Goal: Task Accomplishment & Management: Use online tool/utility

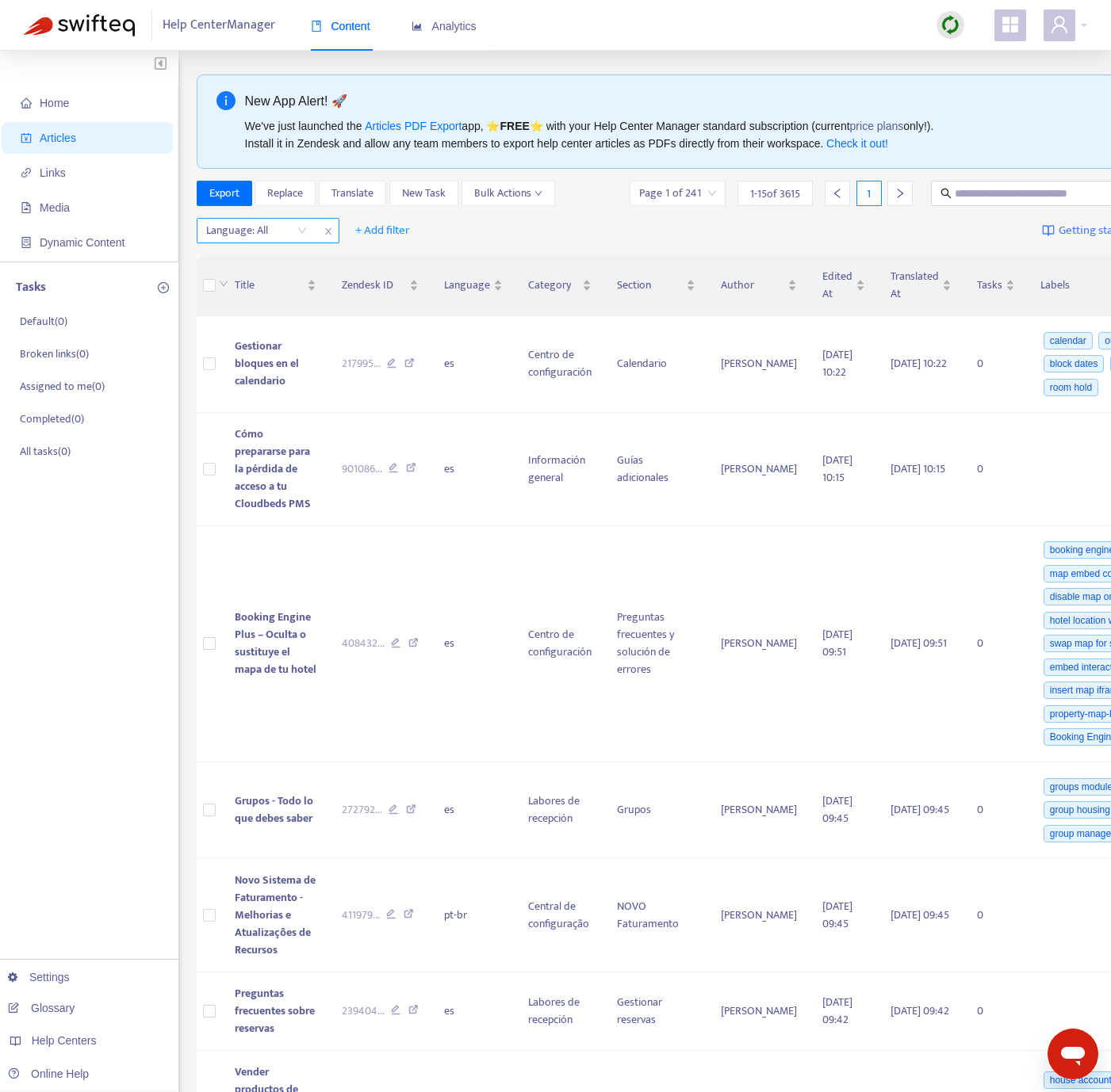
click at [275, 234] on div at bounding box center [248, 231] width 96 height 19
click at [312, 261] on div "en-us" at bounding box center [348, 264] width 276 height 18
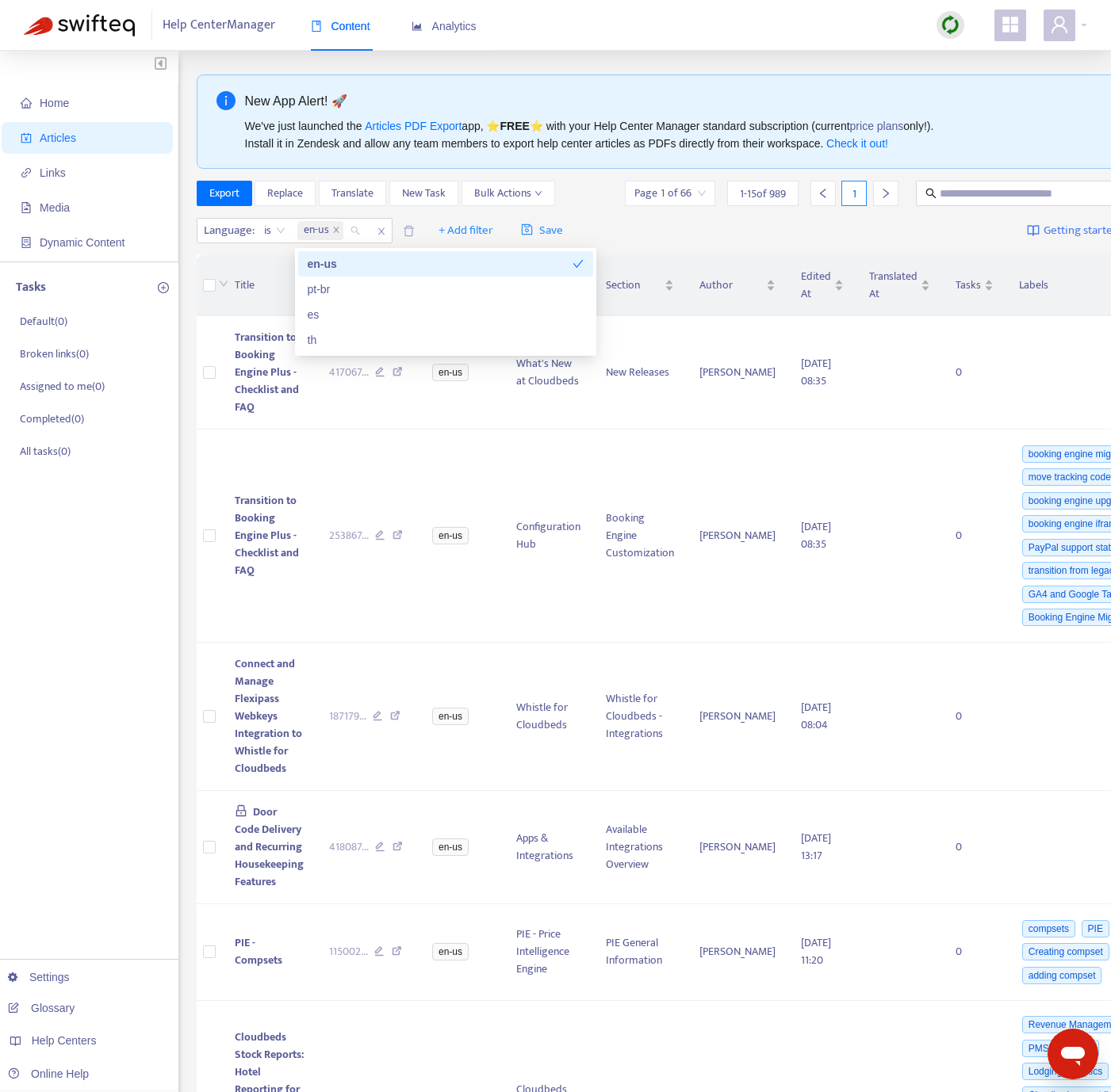
click at [267, 362] on span "Transition to Booking Engine Plus - Checklist and FAQ" at bounding box center [267, 372] width 65 height 88
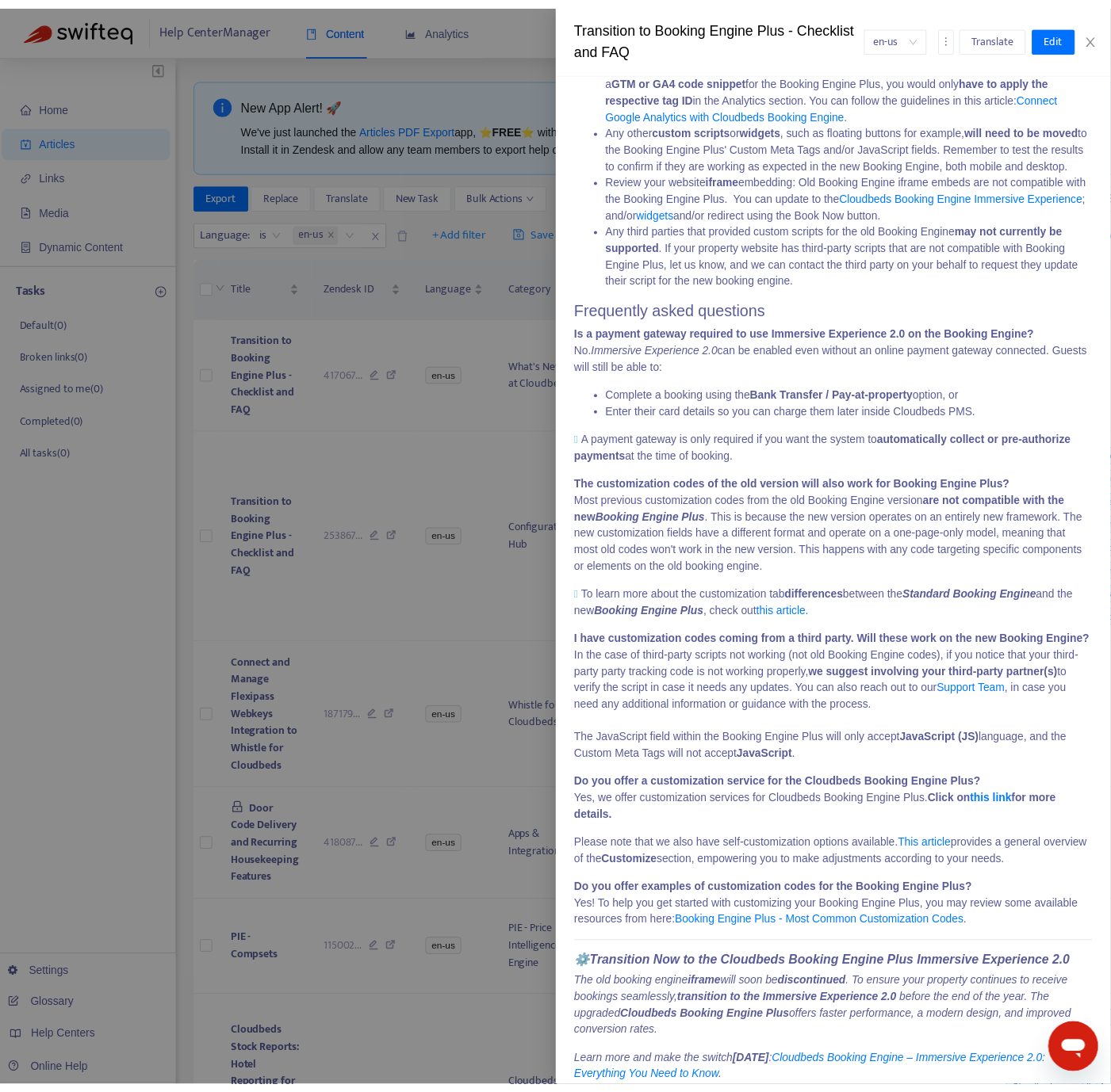
scroll to position [737, 0]
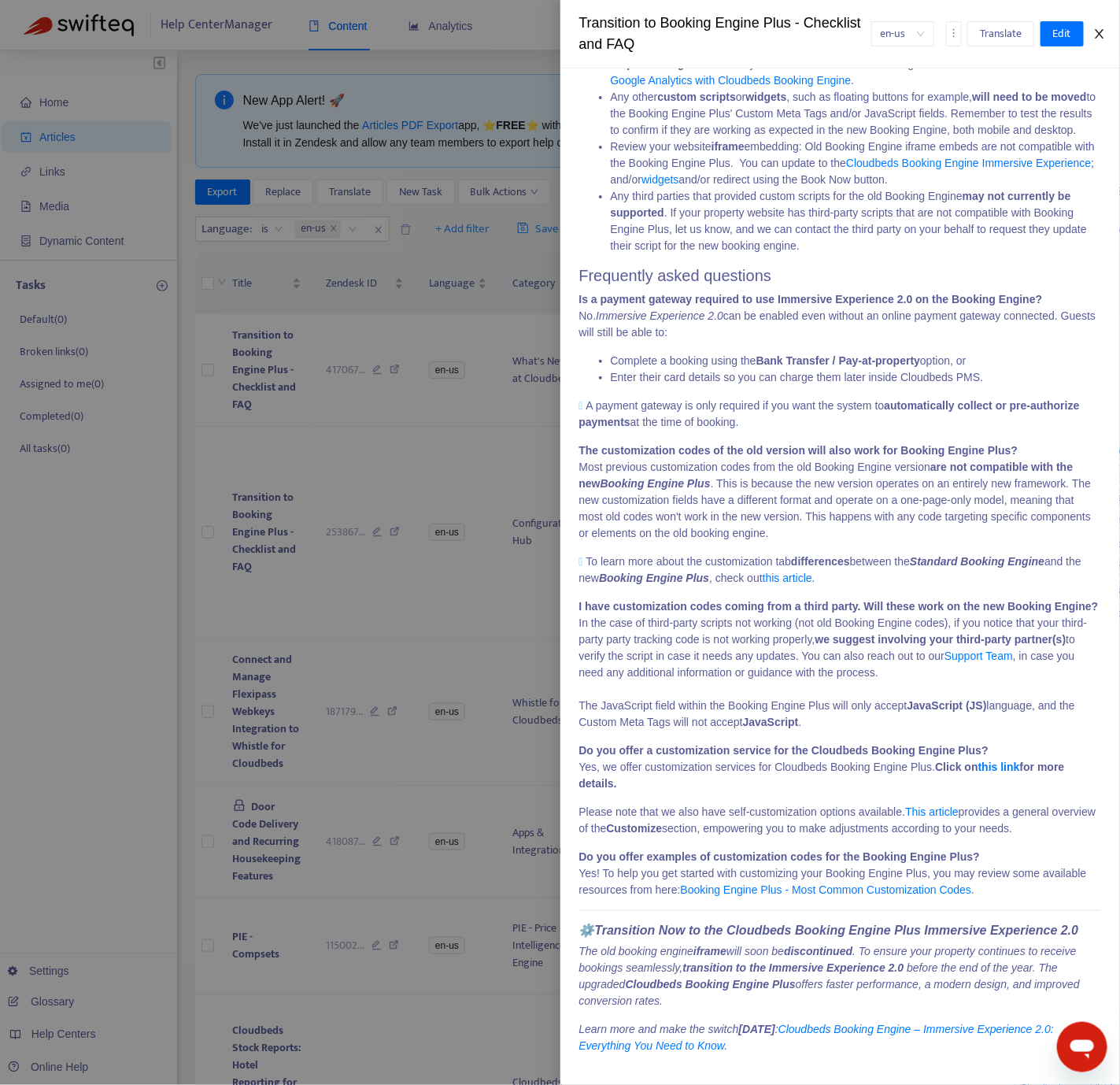
click at [1099, 30] on icon "close" at bounding box center [1100, 34] width 13 height 13
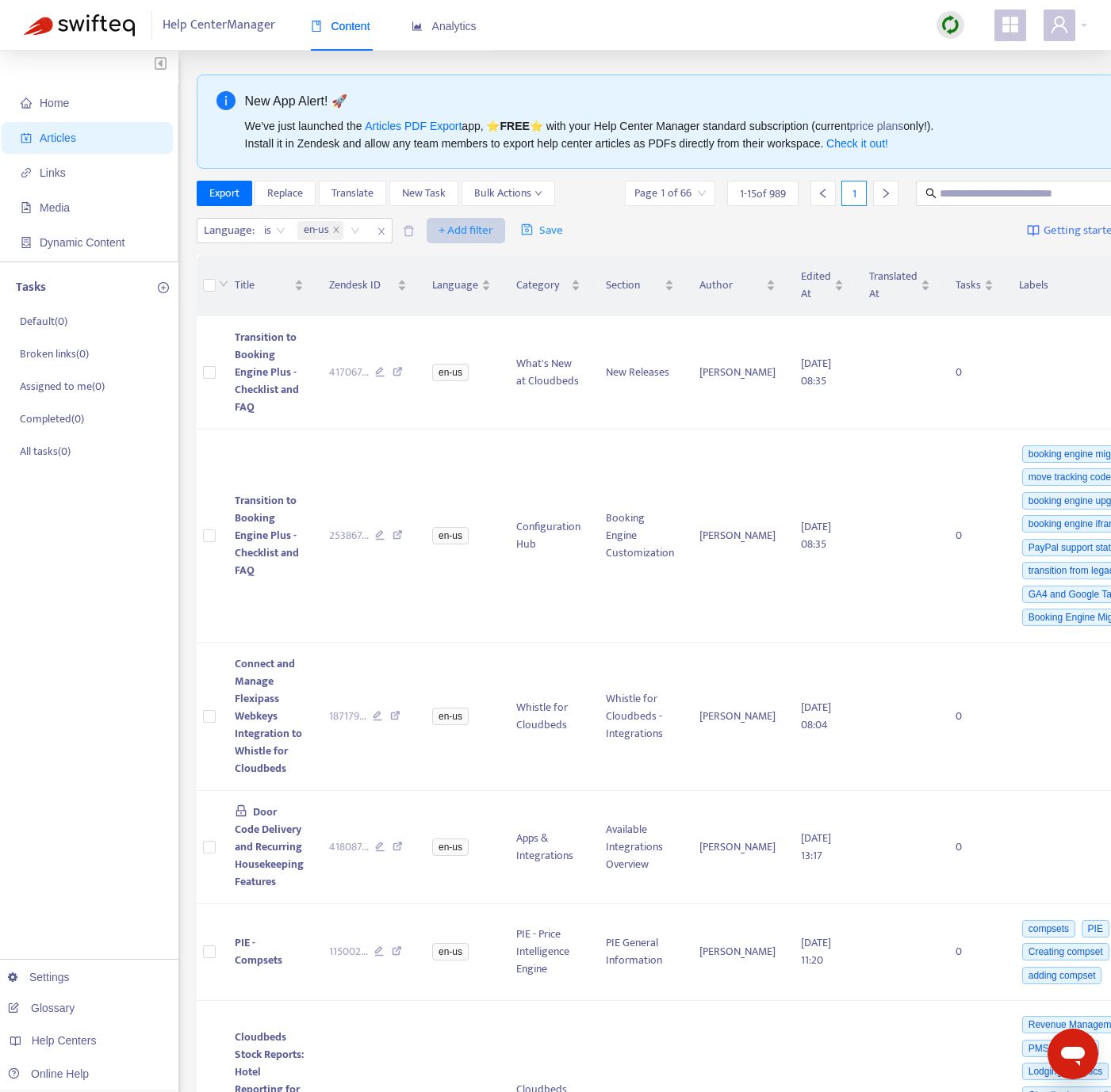
click at [498, 232] on button "+ Add filter" at bounding box center [466, 230] width 79 height 25
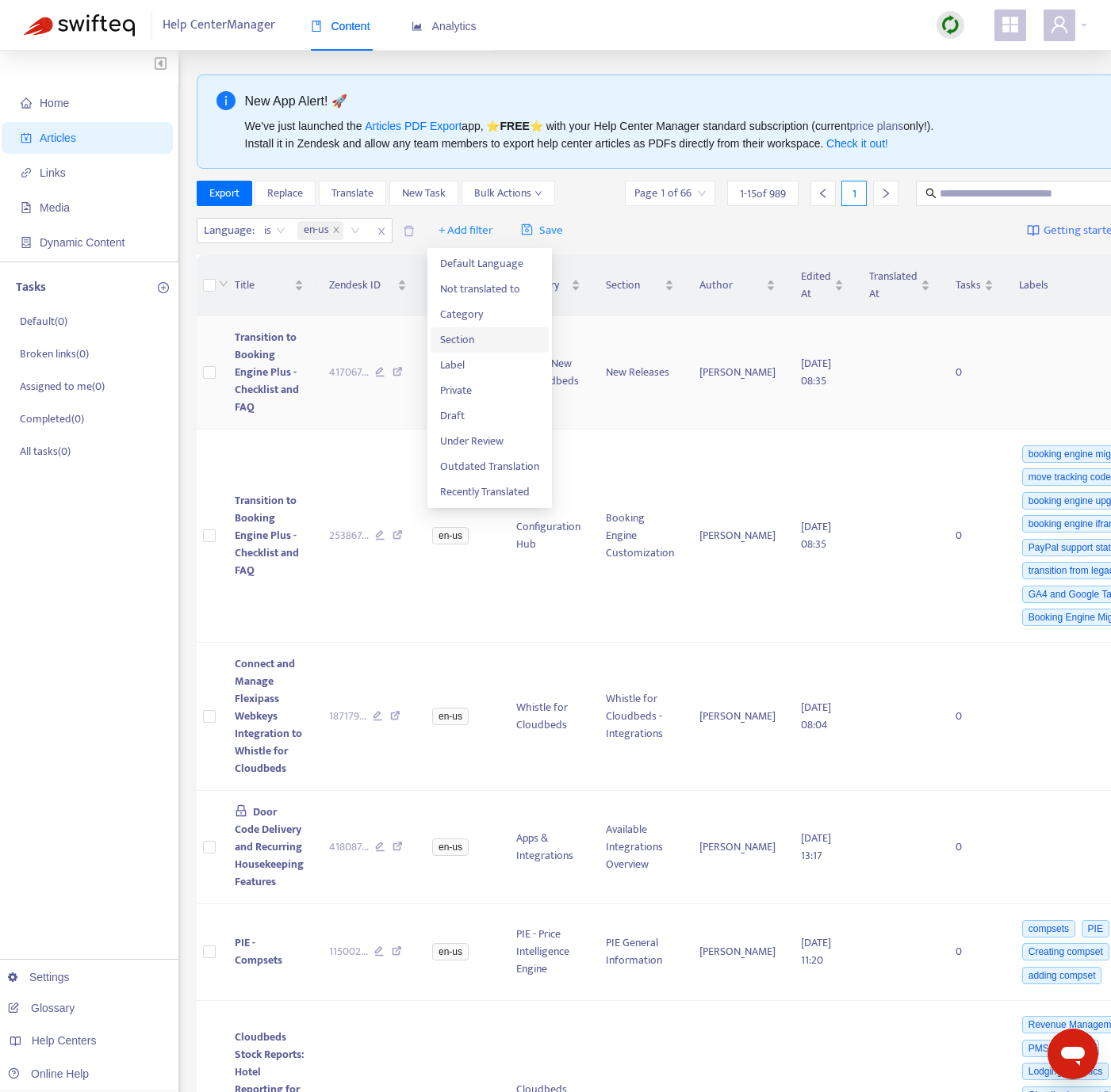
click at [503, 341] on span "Section" at bounding box center [490, 339] width 99 height 18
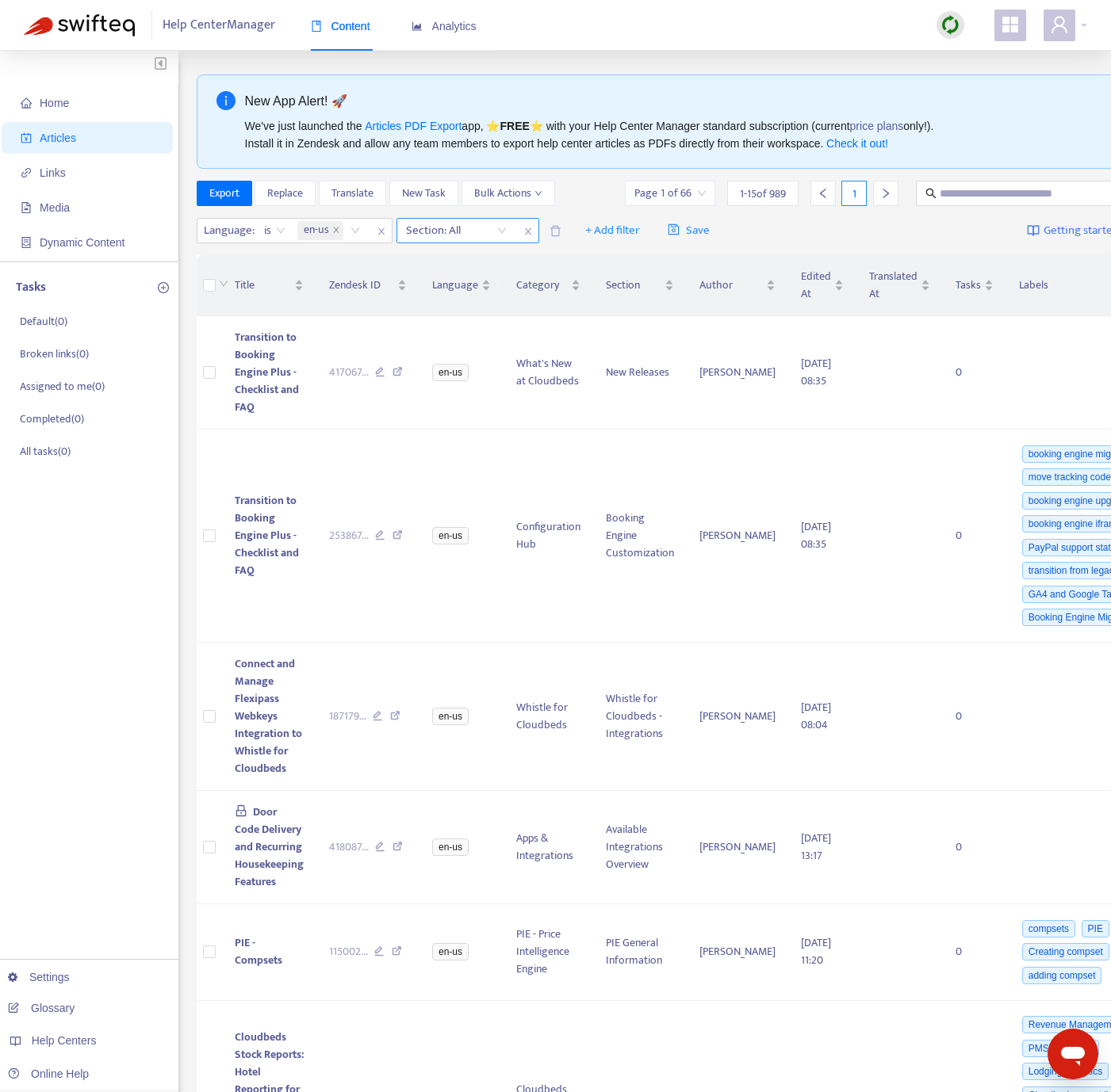
click at [482, 229] on div at bounding box center [448, 231] width 96 height 19
type input "**********"
click at [508, 264] on div "Cloudbeds Booking Engine > Booking Engine Settings" at bounding box center [548, 264] width 276 height 18
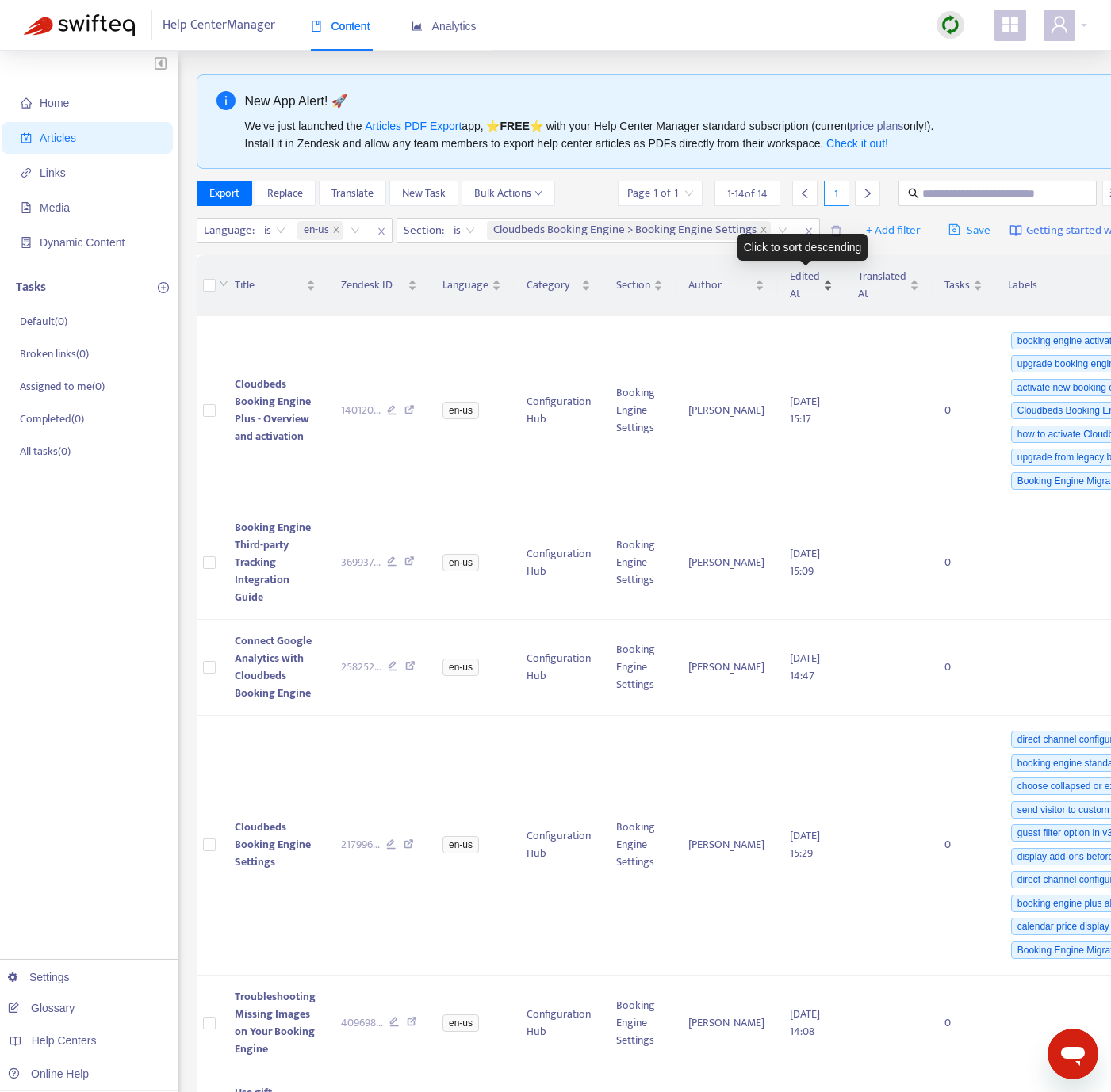
click at [810, 300] on span "Edited At" at bounding box center [804, 285] width 30 height 35
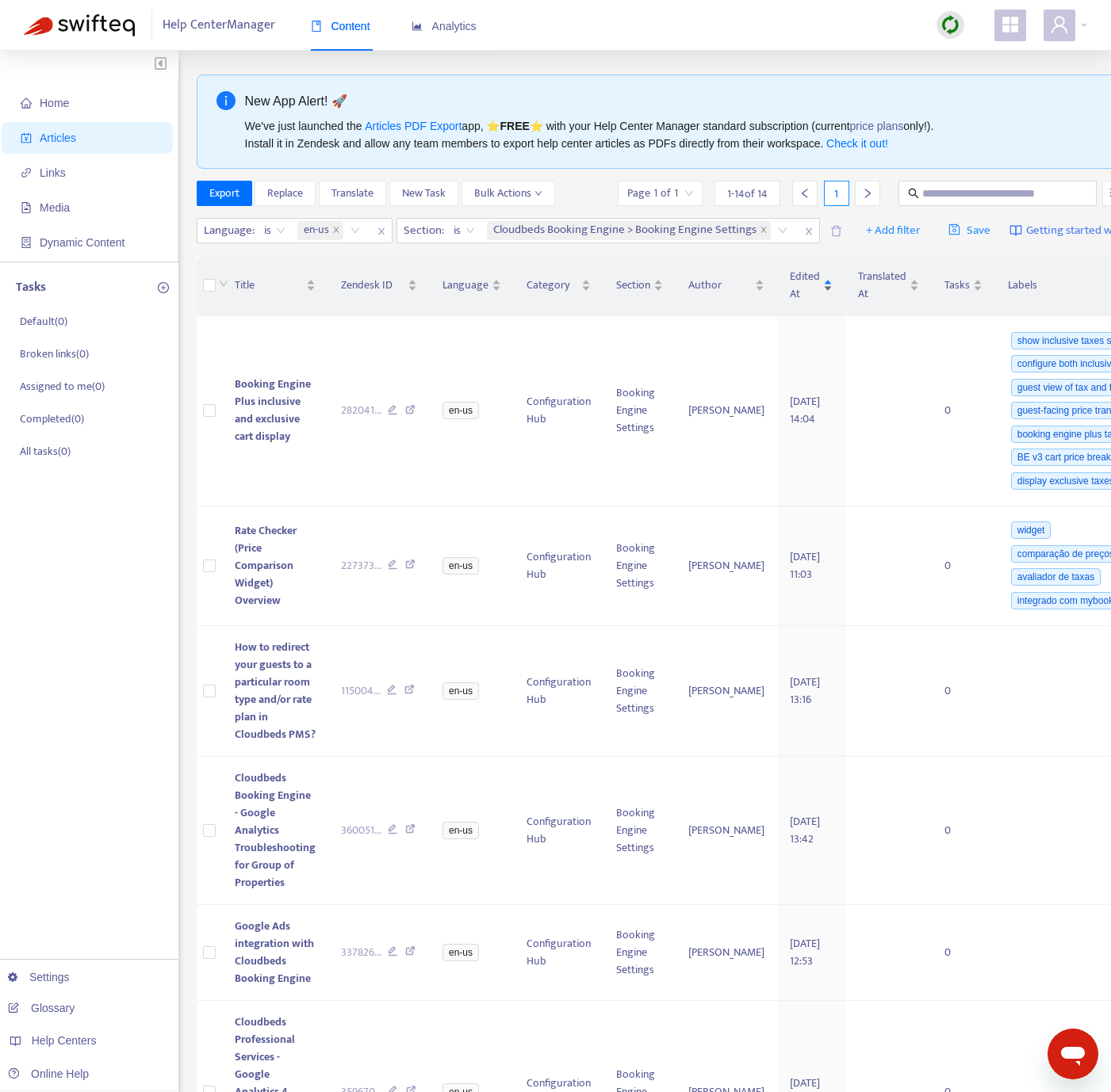
click at [810, 300] on span "Edited At" at bounding box center [804, 285] width 30 height 35
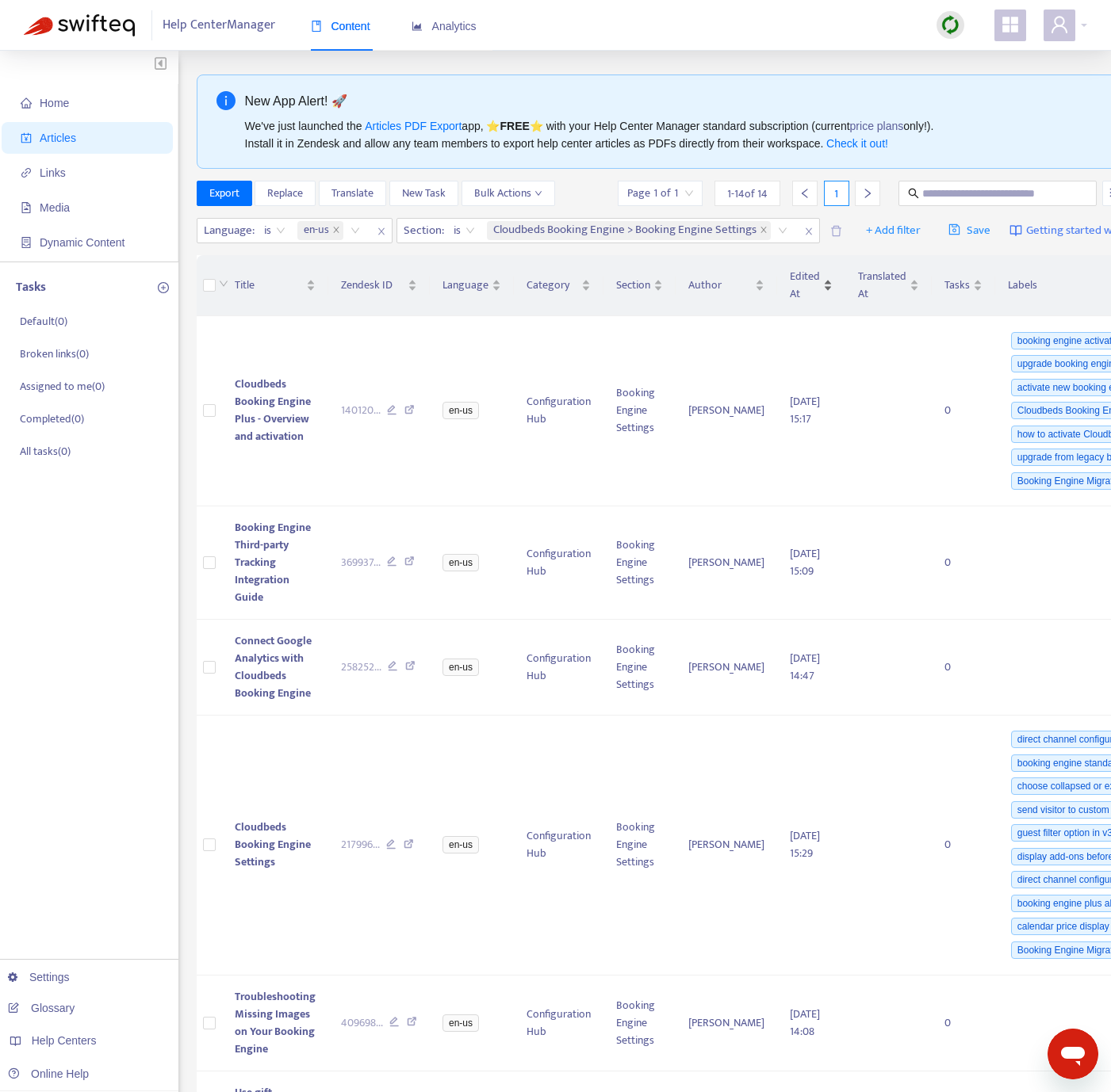
click at [810, 300] on span "Edited At" at bounding box center [804, 285] width 30 height 35
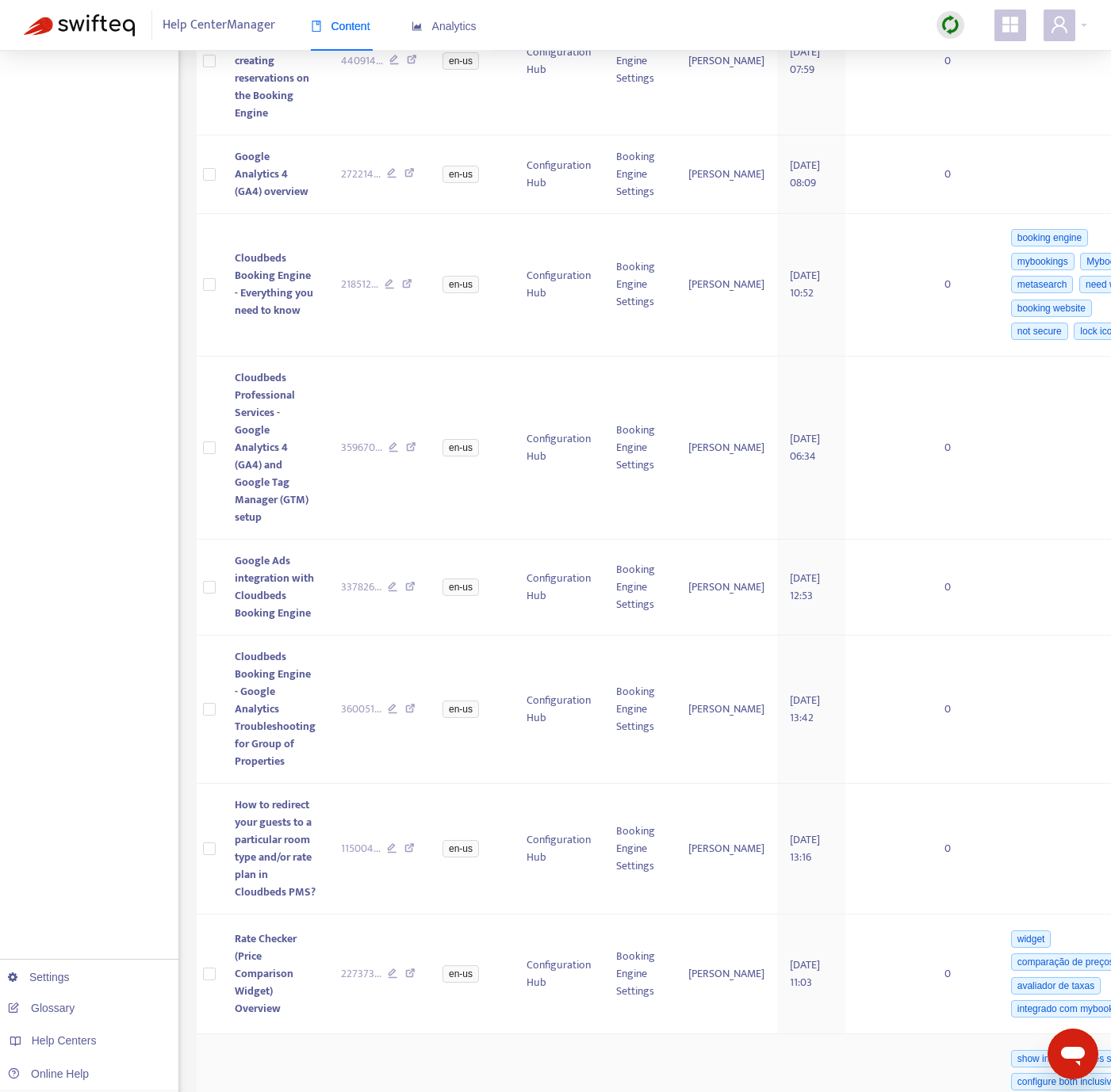
scroll to position [1337, 0]
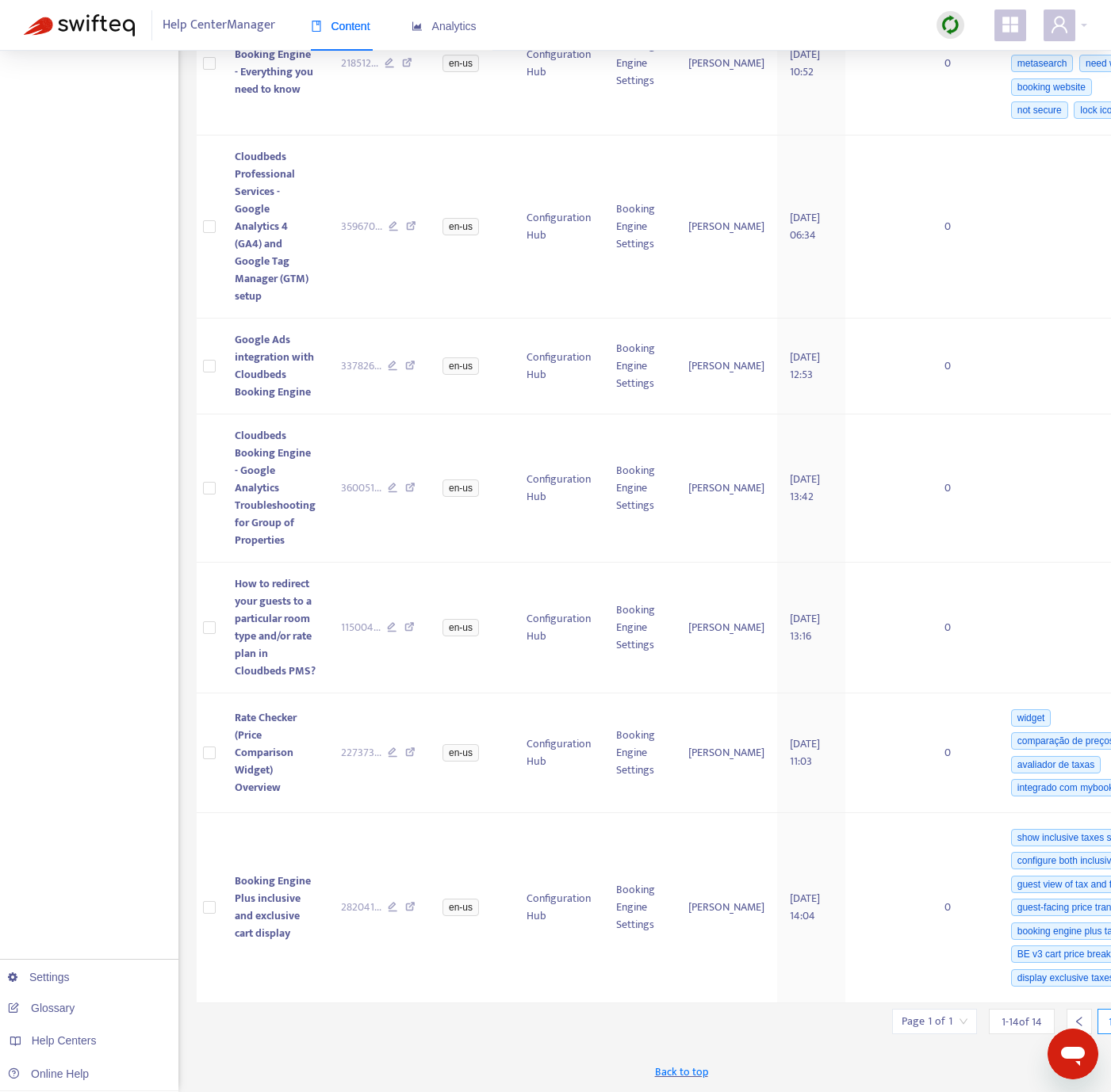
click at [940, 1014] on input "search" at bounding box center [934, 1021] width 65 height 23
click at [884, 999] on span "15" at bounding box center [897, 1010] width 100 height 23
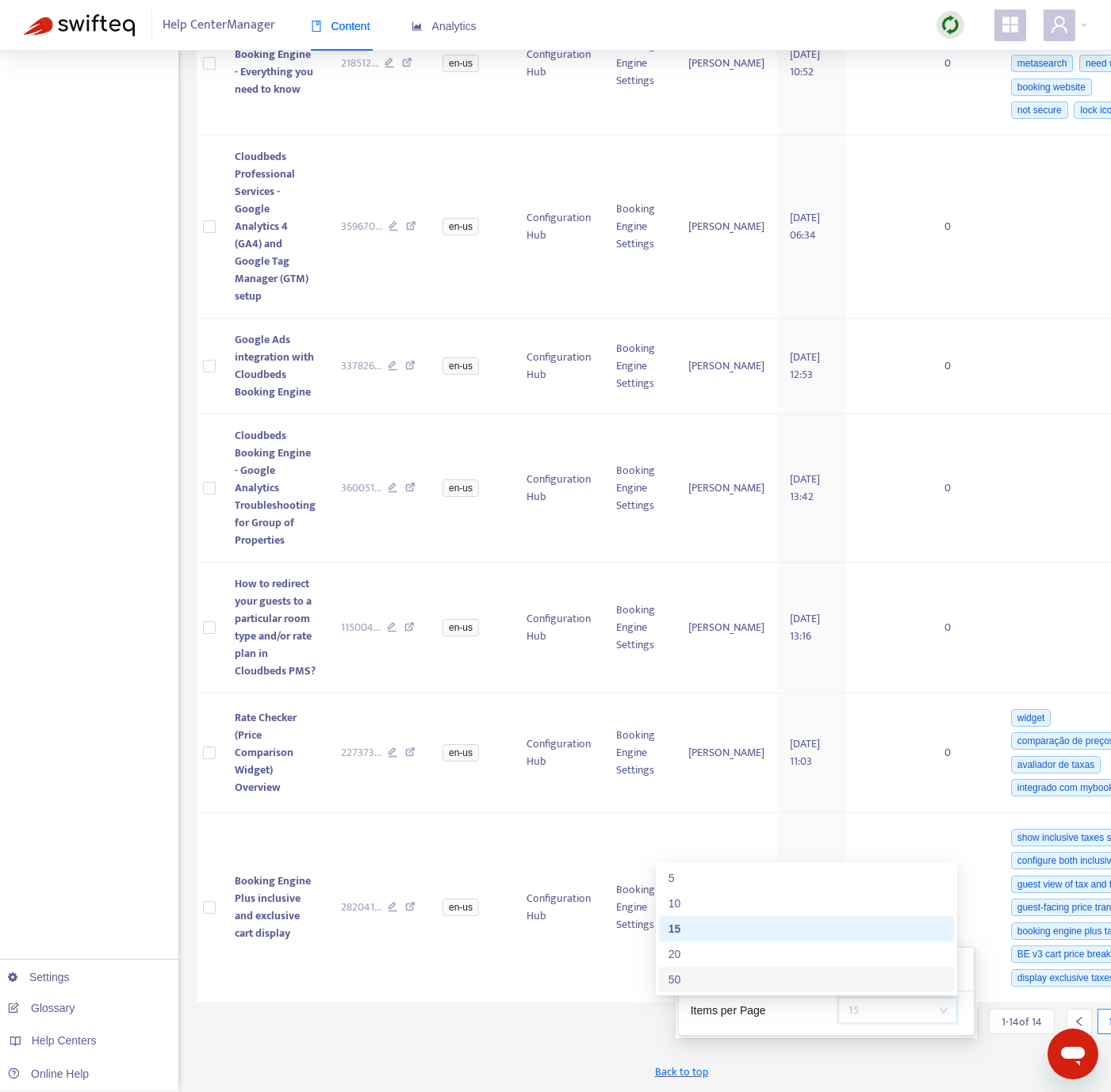
click at [786, 971] on div "50" at bounding box center [806, 980] width 276 height 18
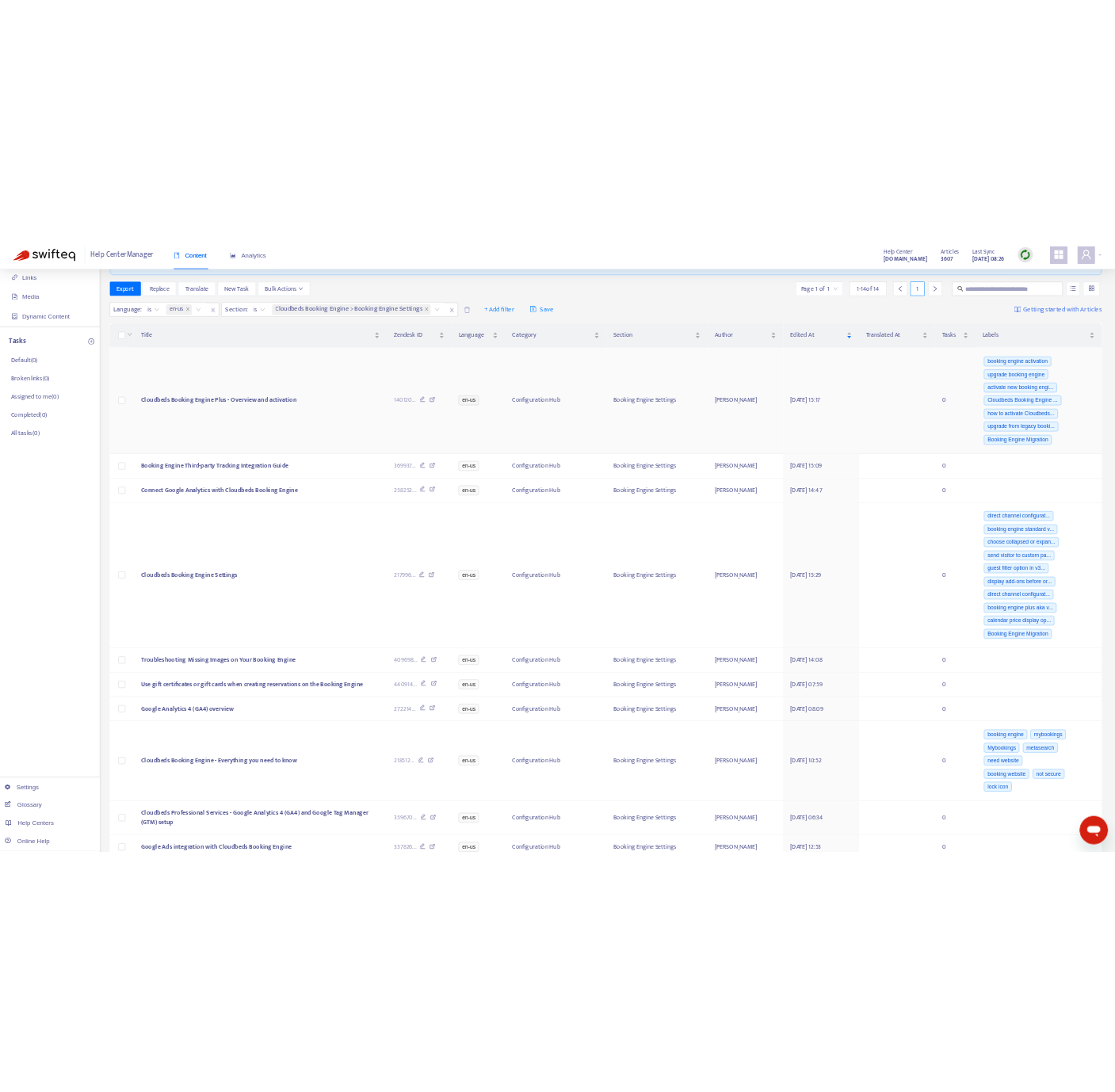
scroll to position [0, 0]
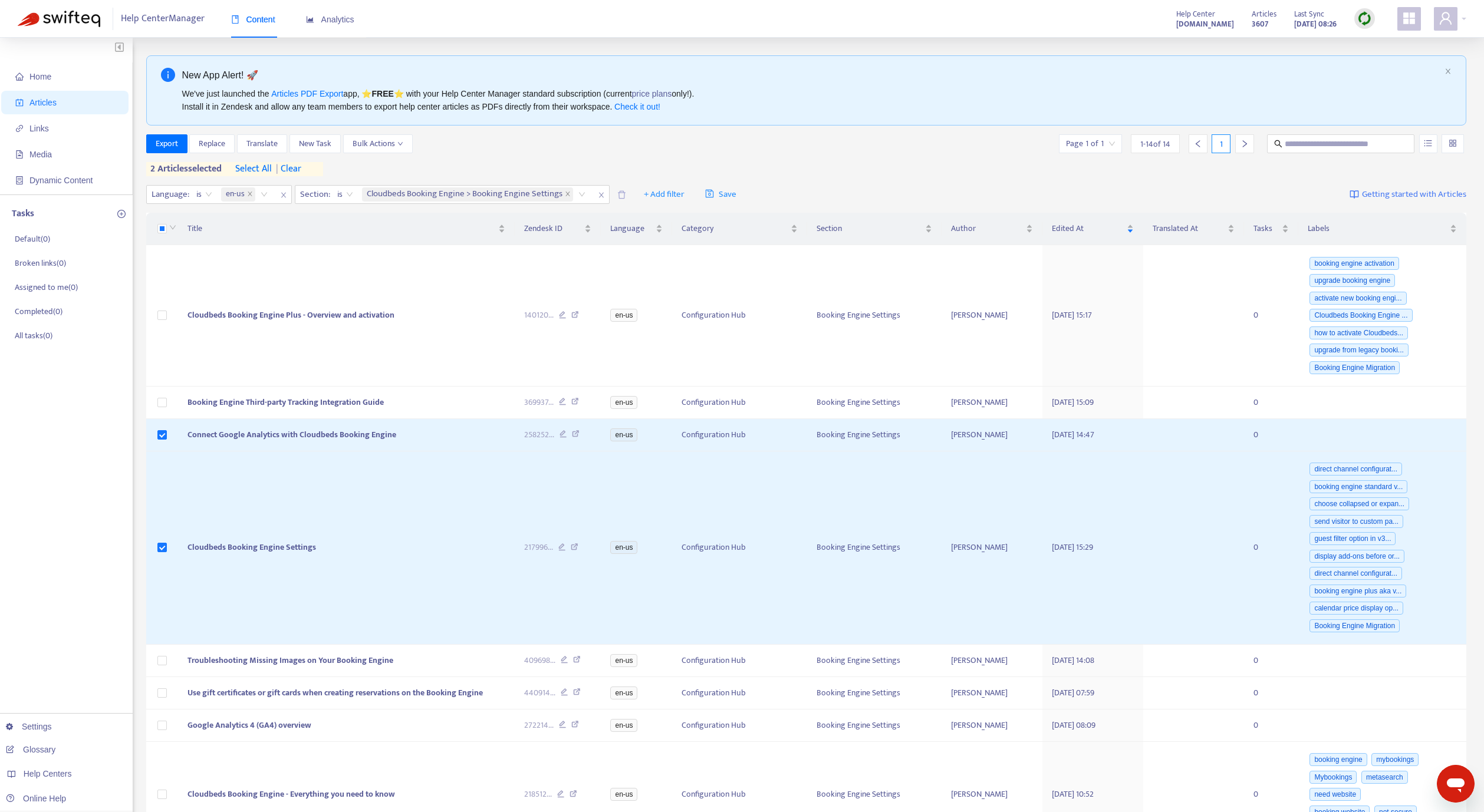
click at [825, 16] on img at bounding box center [1364, 18] width 15 height 15
click at [825, 44] on link "Quick Sync" at bounding box center [1389, 42] width 50 height 13
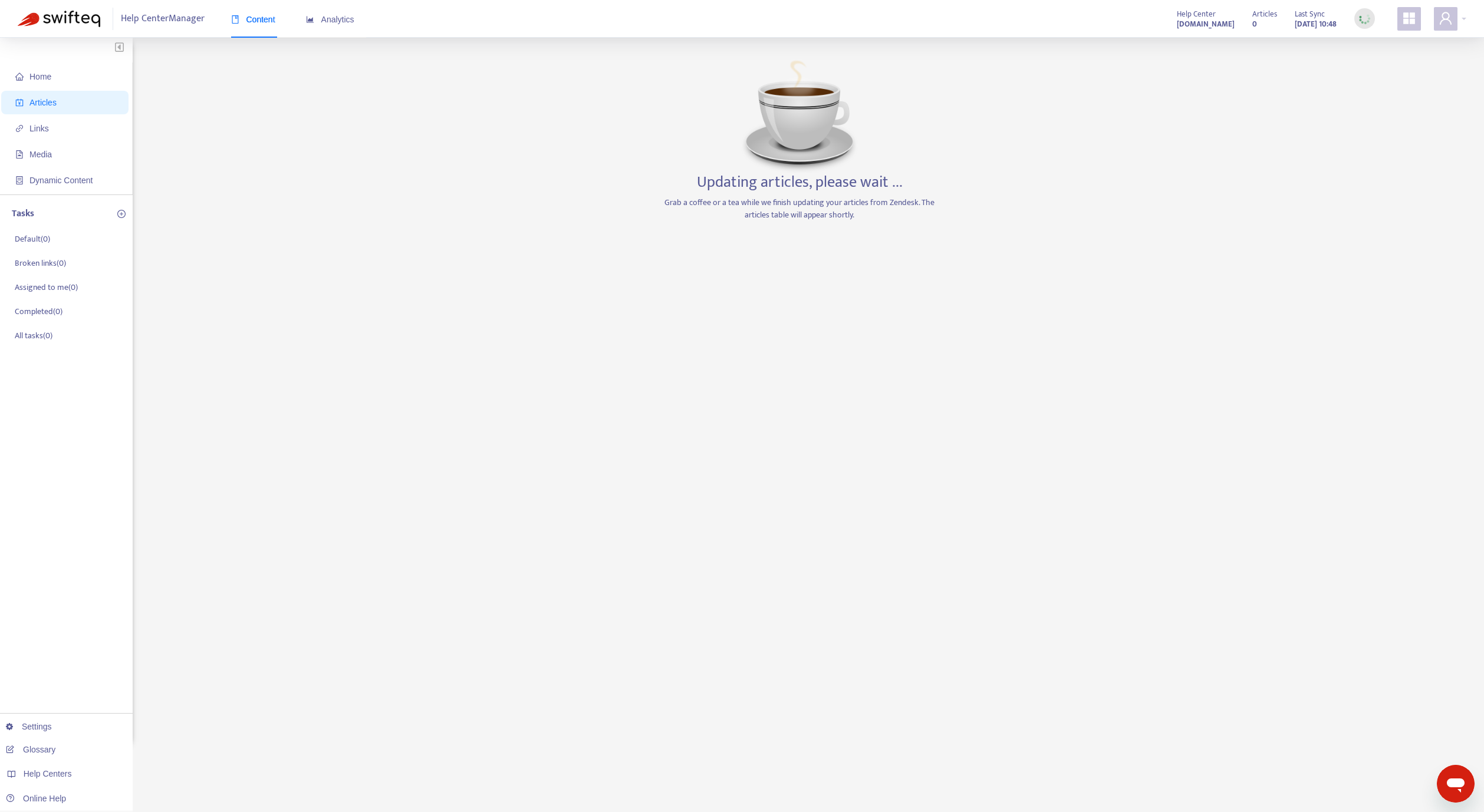
click at [1, 238] on div "Tasks Default ( 0 ) Broken links ( 0 ) Assigned to me ( 0 ) Completed ( 0 ) All…" at bounding box center [66, 275] width 133 height 162
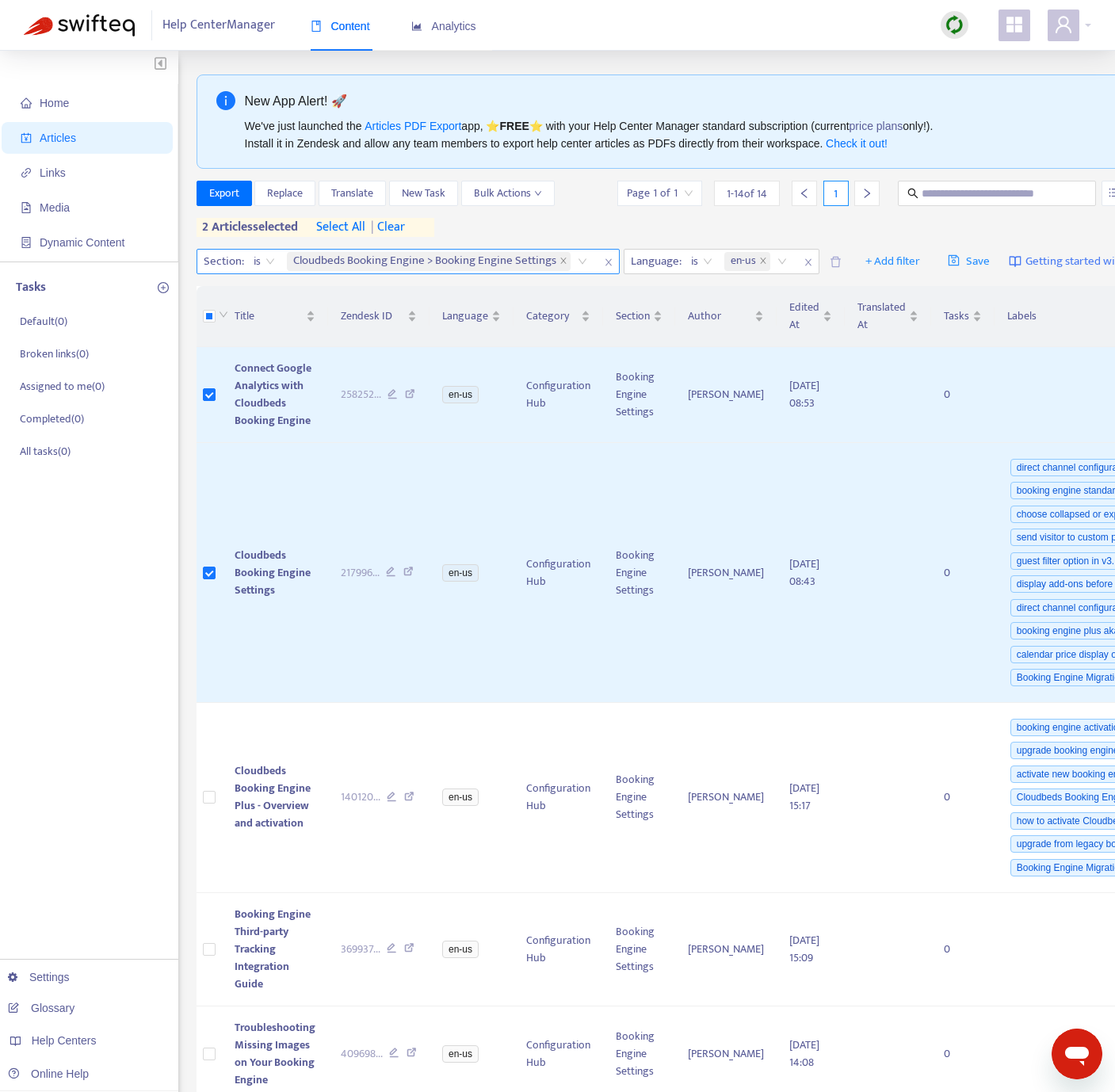
click at [612, 258] on icon "close" at bounding box center [608, 263] width 9 height 9
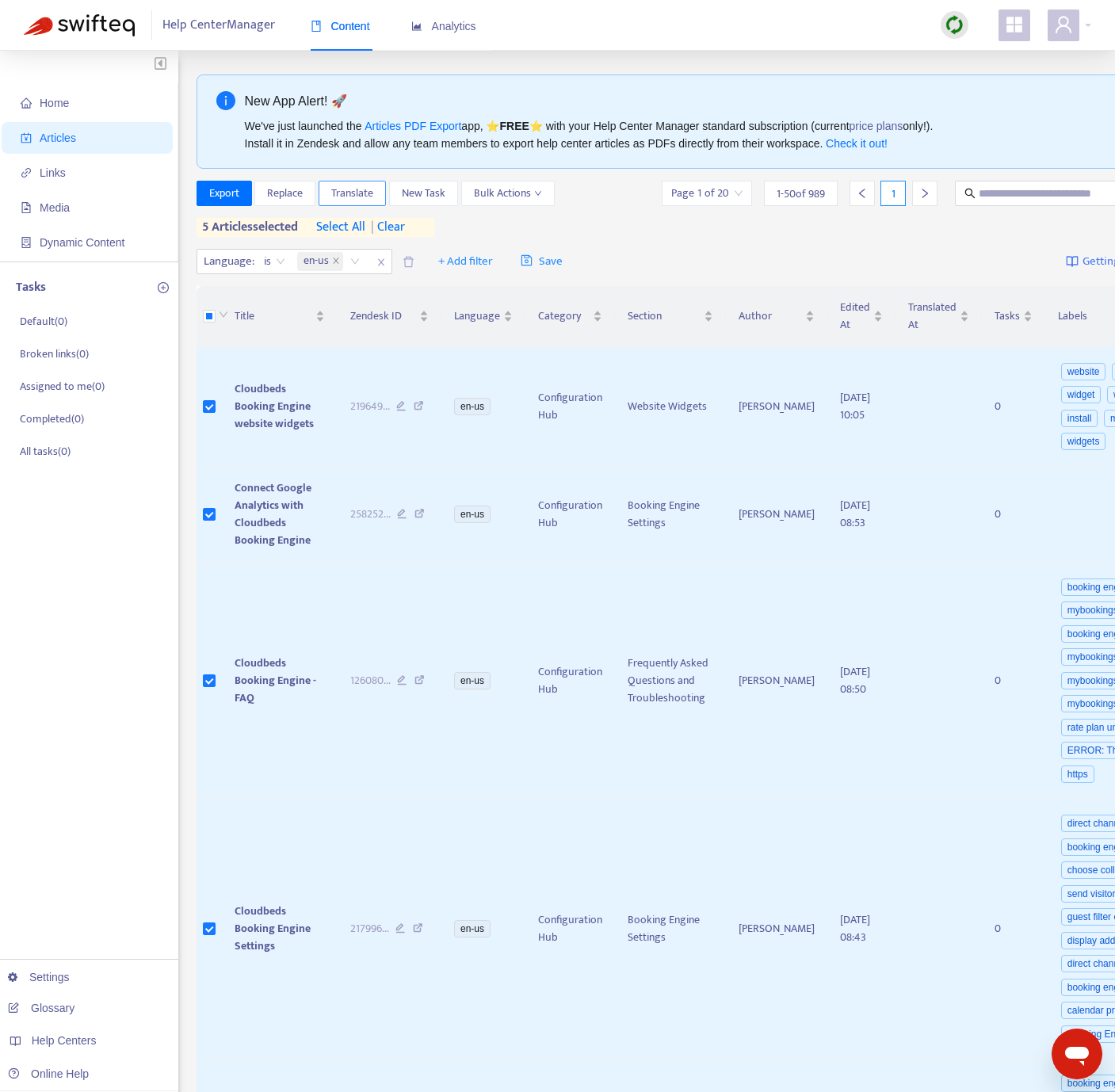
click at [344, 194] on span "Translate" at bounding box center [351, 194] width 42 height 18
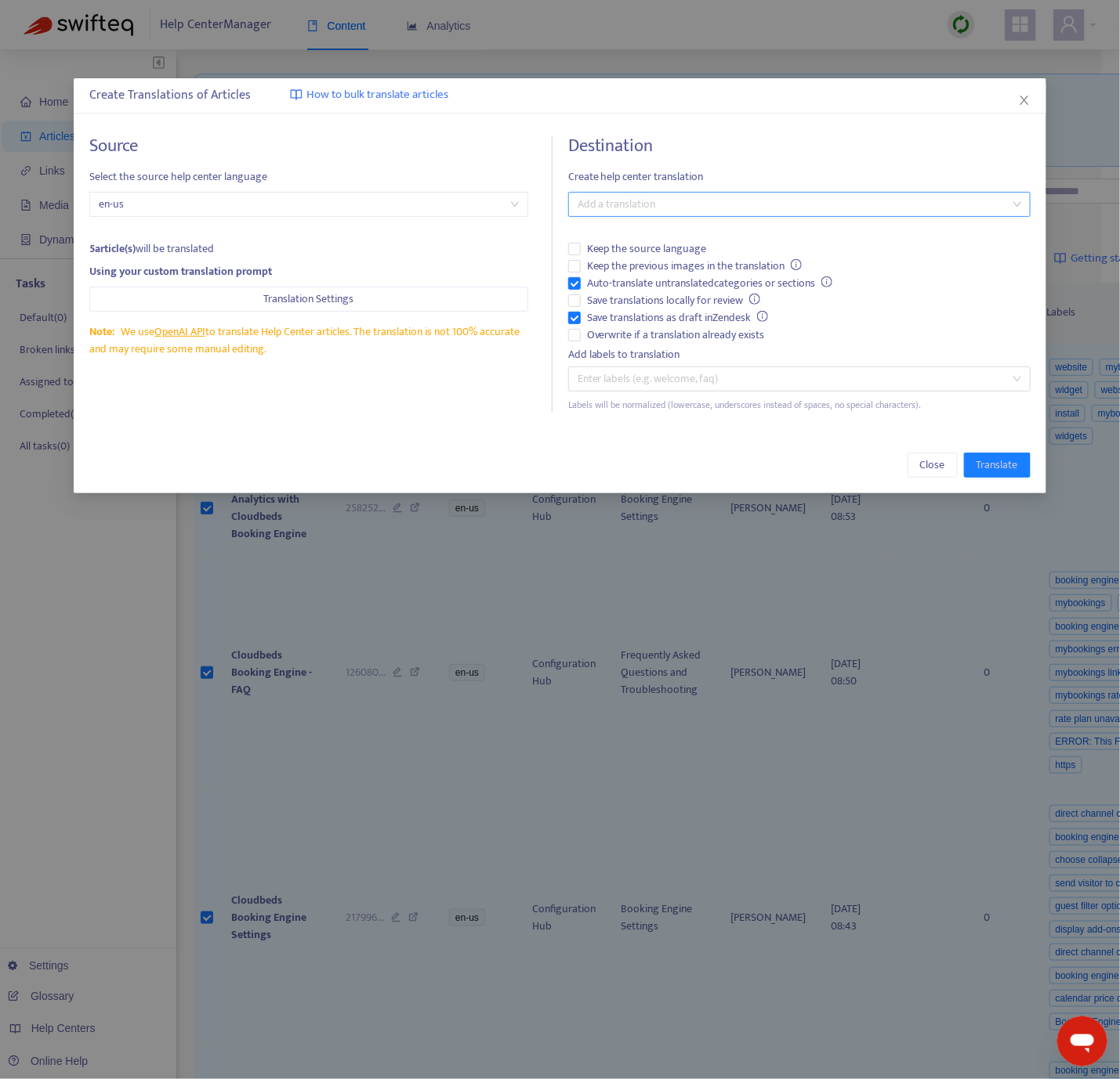
click at [620, 209] on div at bounding box center [791, 204] width 439 height 18
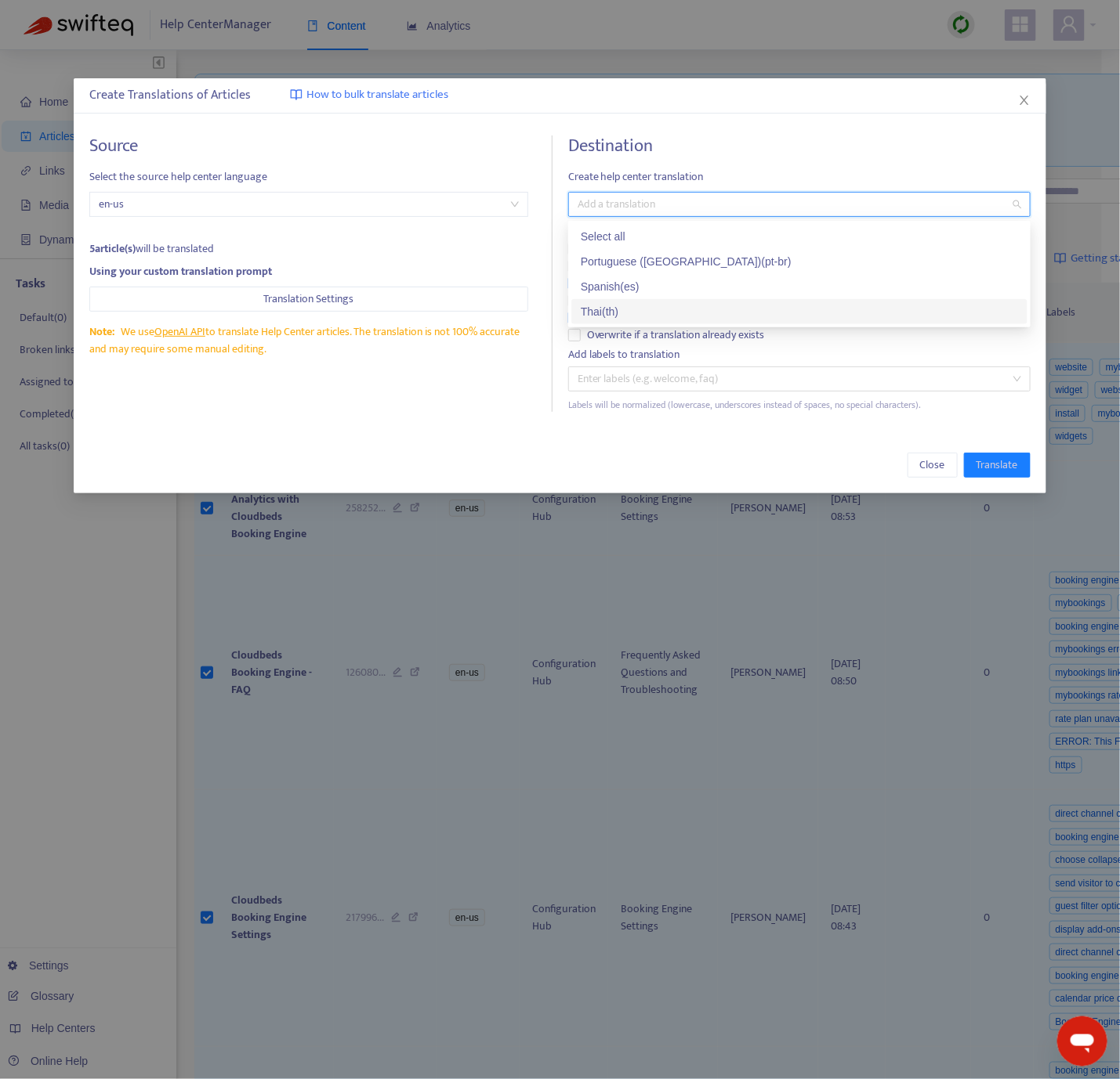
click at [641, 308] on div "Thai ( th )" at bounding box center [798, 311] width 437 height 18
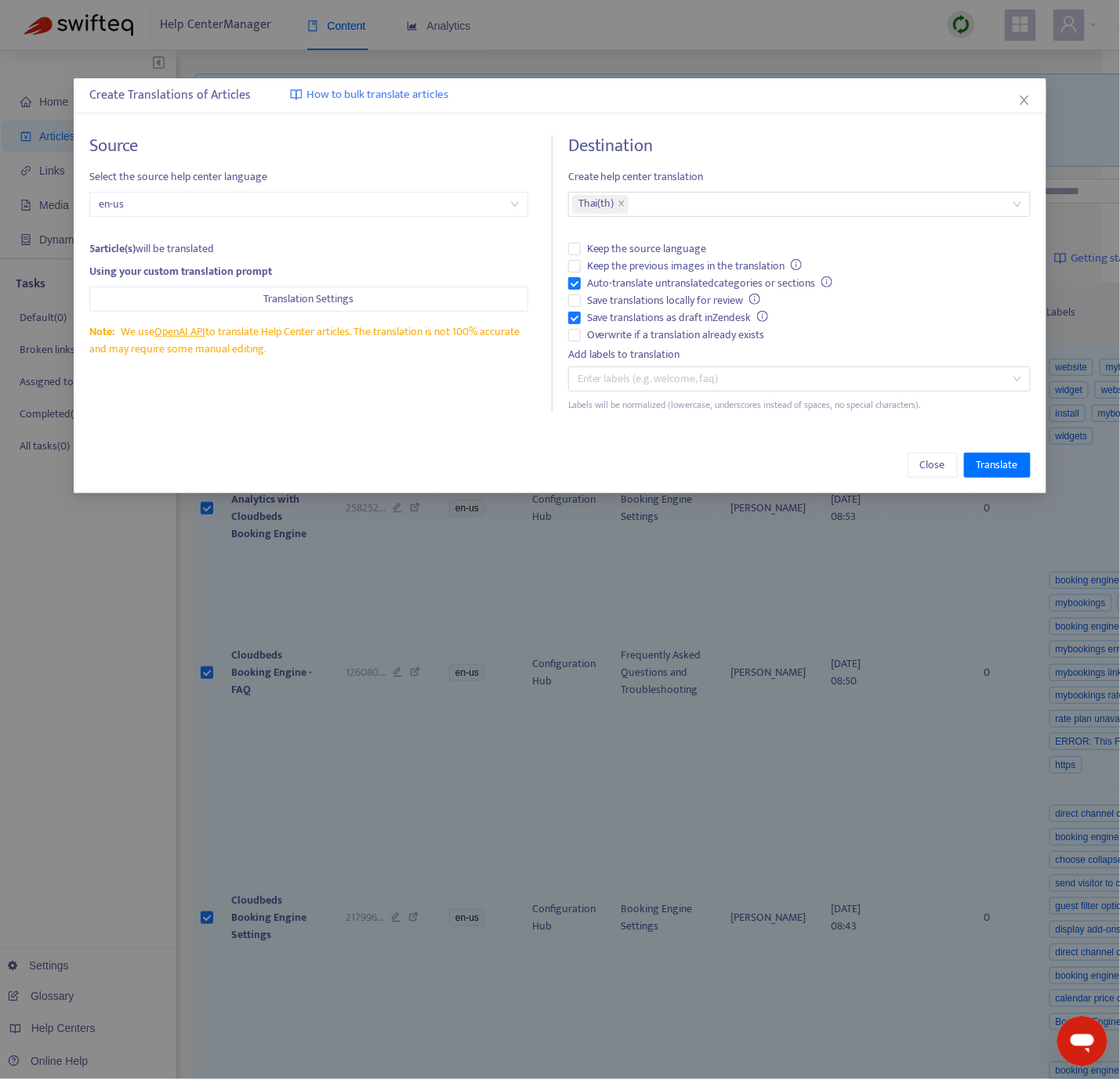
click at [463, 363] on div "Source Select the source help center language en-us 5 article(s) will be transl…" at bounding box center [321, 273] width 462 height 276
click at [594, 316] on span "Save translations as draft in Zendesk" at bounding box center [677, 318] width 194 height 18
click at [603, 280] on span "Auto-translate untranslated categories or sections" at bounding box center [710, 284] width 259 height 18
click at [361, 394] on div "Source Select the source help center language en-us 5 article(s) will be transl…" at bounding box center [321, 273] width 462 height 276
click at [987, 465] on span "Translate" at bounding box center [996, 465] width 42 height 18
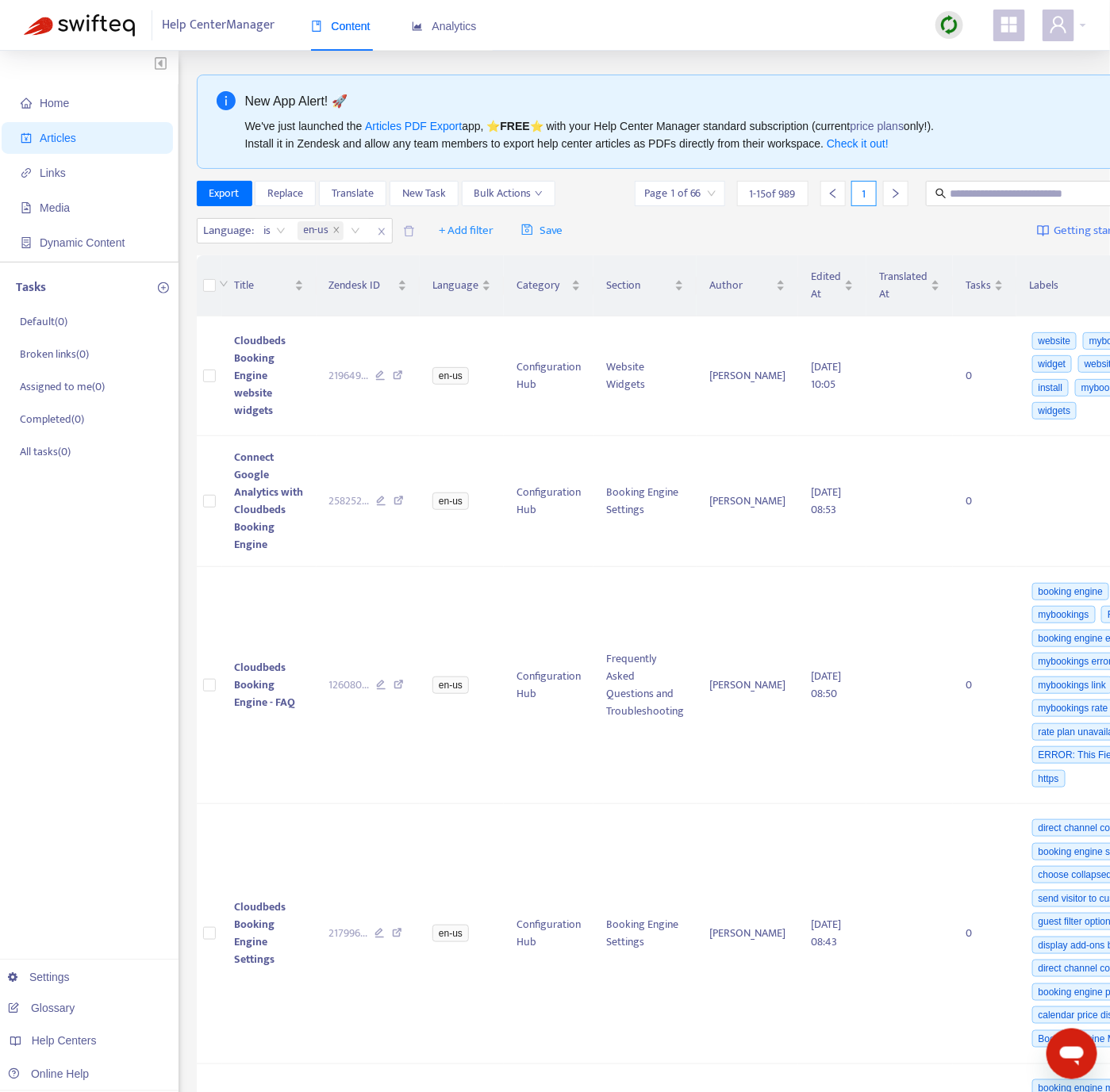
click at [943, 18] on img at bounding box center [949, 24] width 20 height 20
click at [982, 62] on link "Quick Sync" at bounding box center [983, 57] width 67 height 18
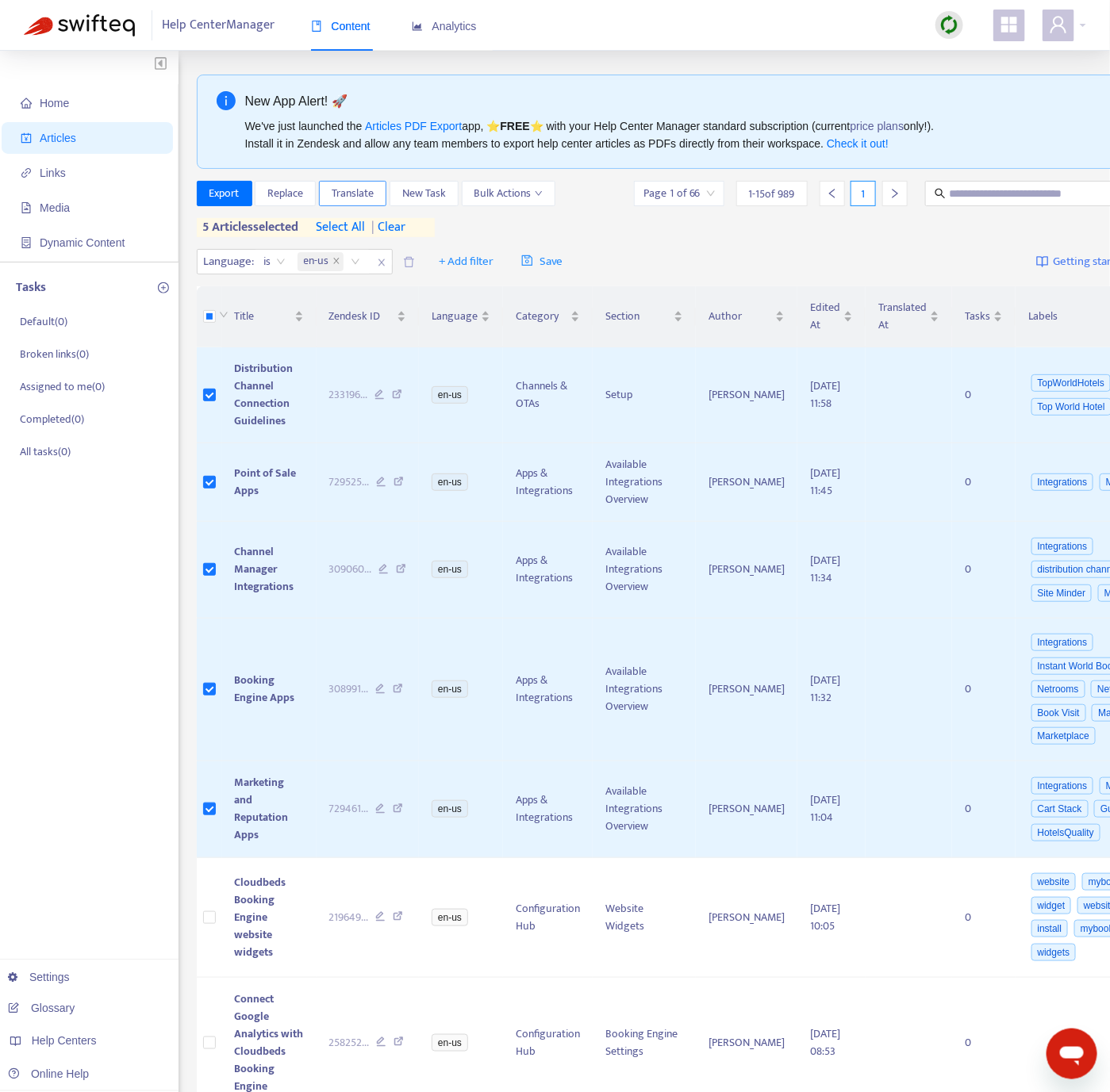
click at [339, 190] on span "Translate" at bounding box center [352, 194] width 42 height 18
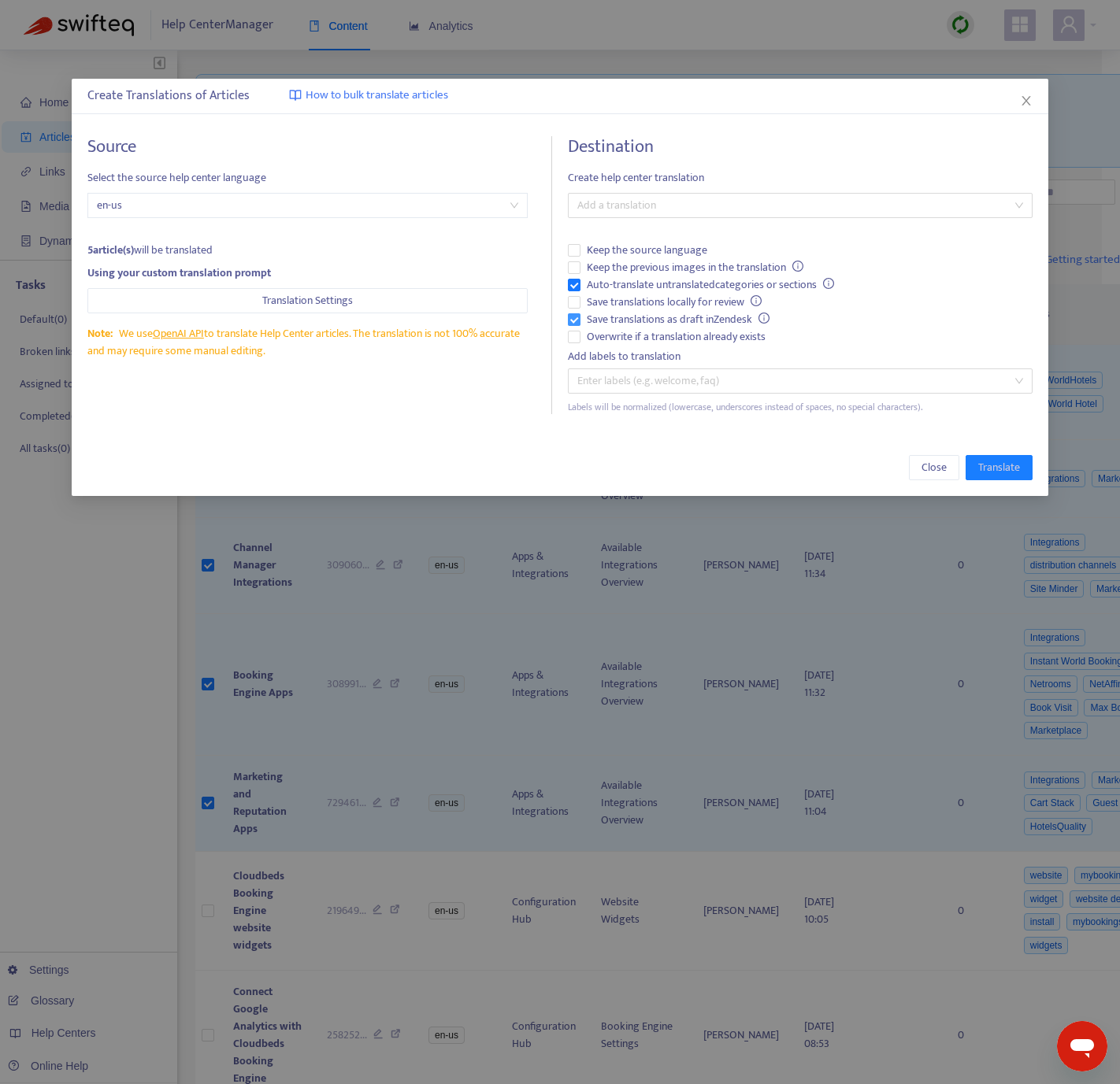
click at [602, 319] on span "Save translations as draft in Zendesk" at bounding box center [678, 320] width 195 height 18
click at [595, 286] on span "Auto-translate untranslated categories or sections" at bounding box center [710, 285] width 260 height 18
click at [608, 334] on span "Overwrite if a translation already exists" at bounding box center [676, 337] width 191 height 18
click at [682, 194] on div "Add a translation" at bounding box center [799, 205] width 463 height 25
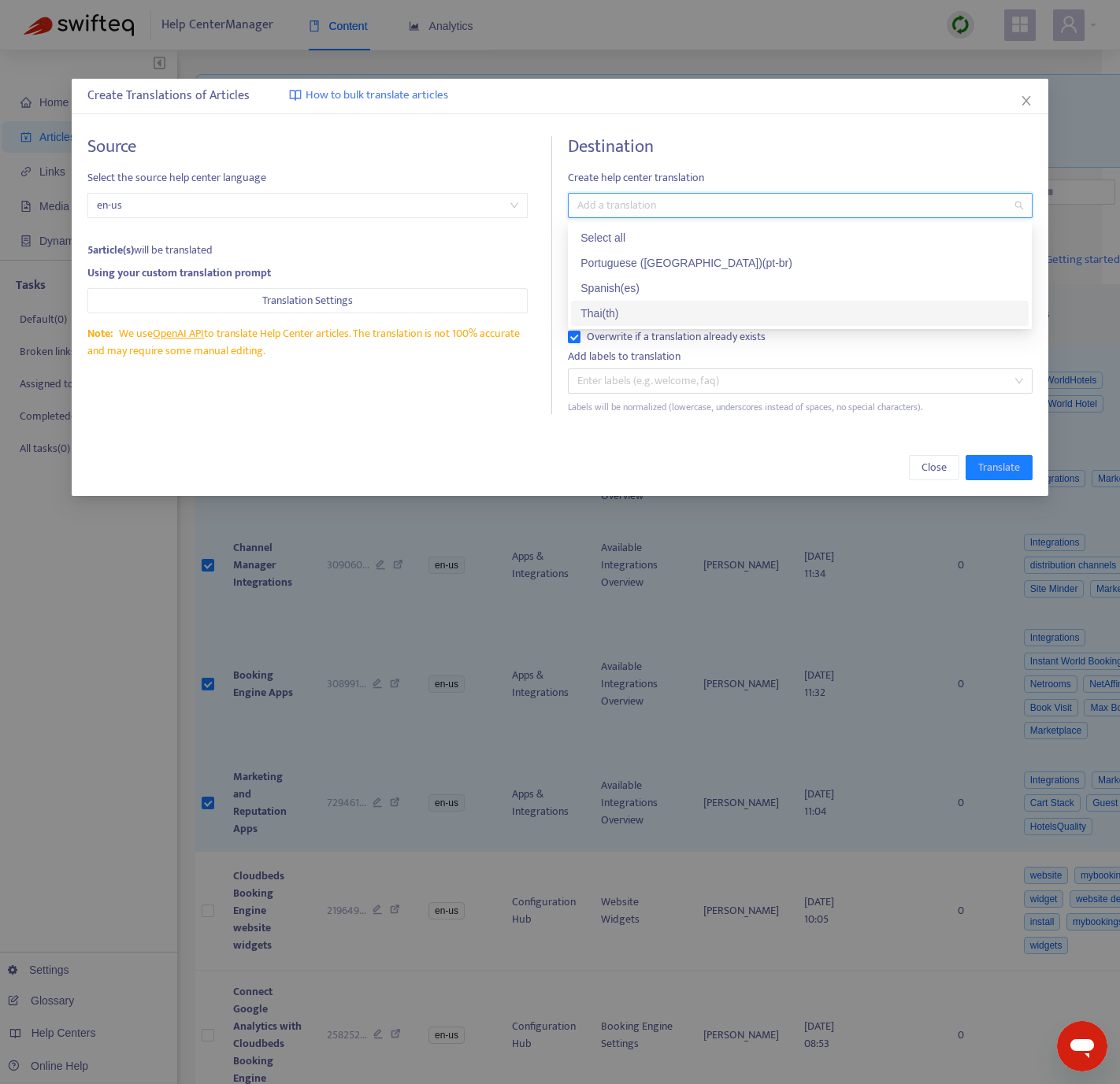
click at [629, 308] on div "Thai ( th )" at bounding box center [800, 313] width 438 height 18
click at [319, 407] on div "Source Select the source help center language en-us 5 article(s) will be transl…" at bounding box center [319, 275] width 464 height 278
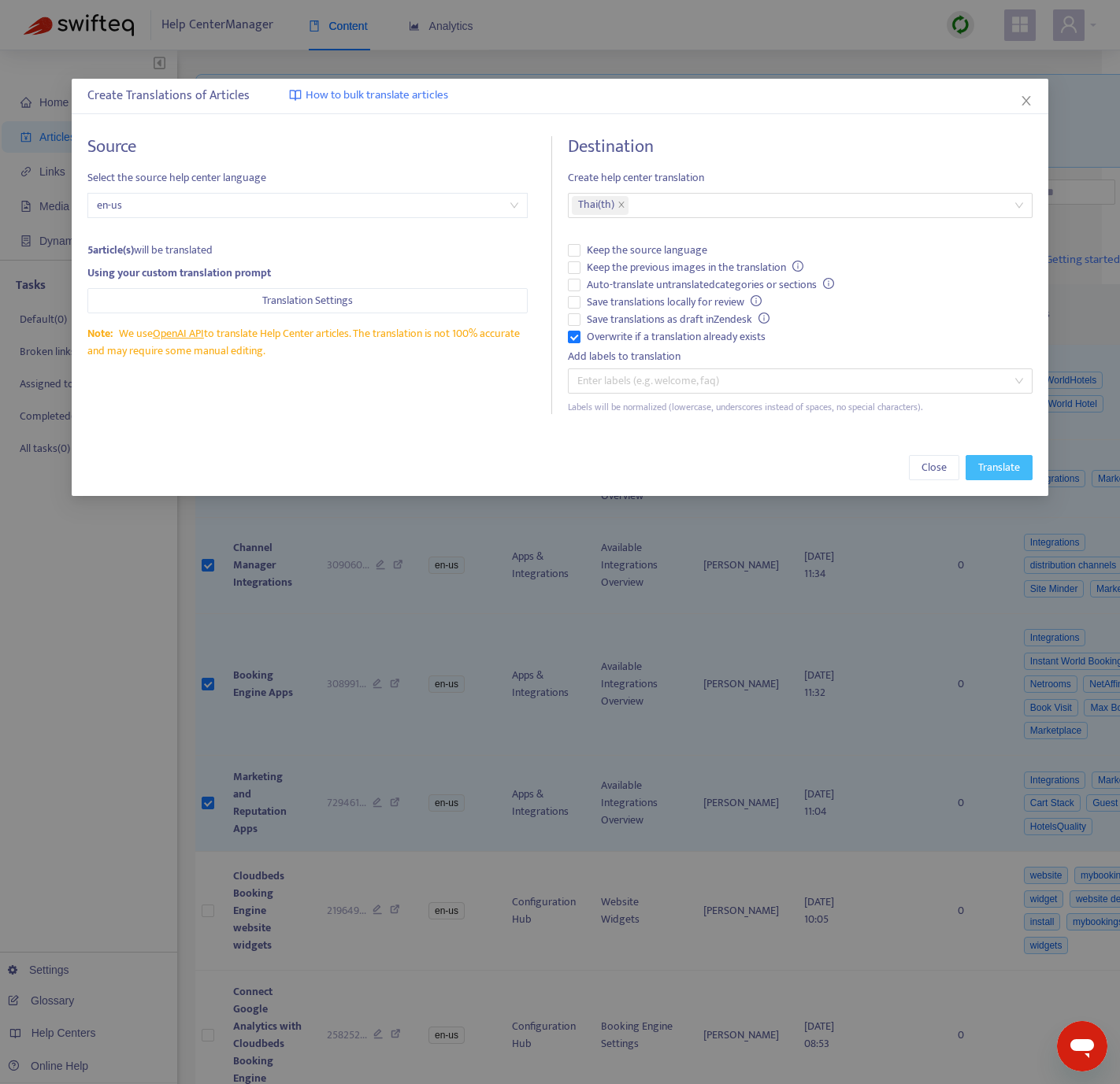
click at [1009, 476] on span "Translate" at bounding box center [998, 467] width 42 height 18
